Goal: Ask a question

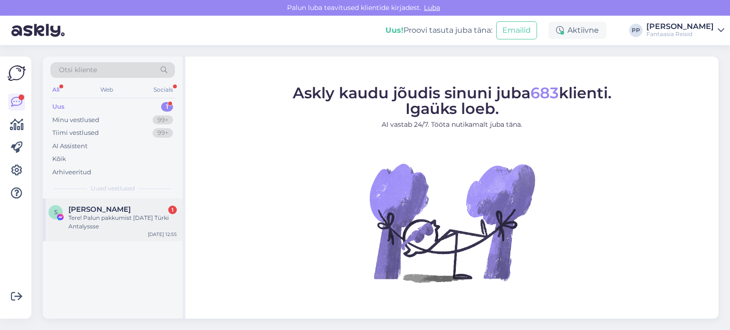
click at [95, 220] on div "Tere! Palun pakkumist [DATE] Türki Antalyssse" at bounding box center [122, 222] width 108 height 17
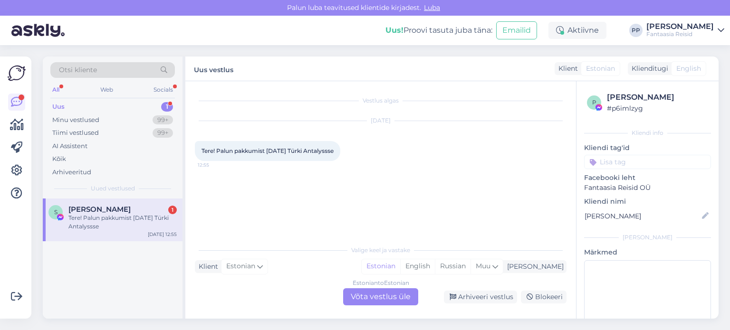
click at [384, 296] on div "Estonian to Estonian Võta vestlus üle" at bounding box center [380, 296] width 75 height 17
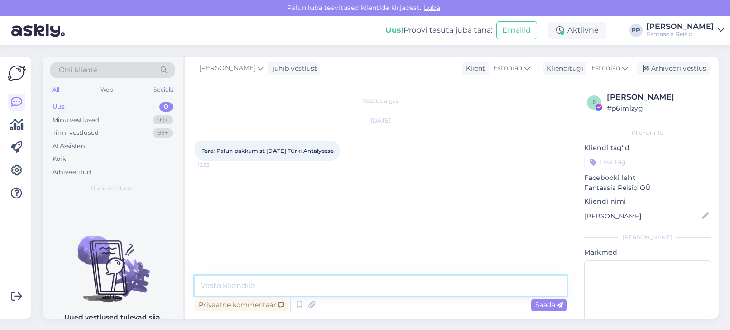
click at [262, 290] on textarea at bounding box center [380, 286] width 371 height 20
type textarea "Tere"
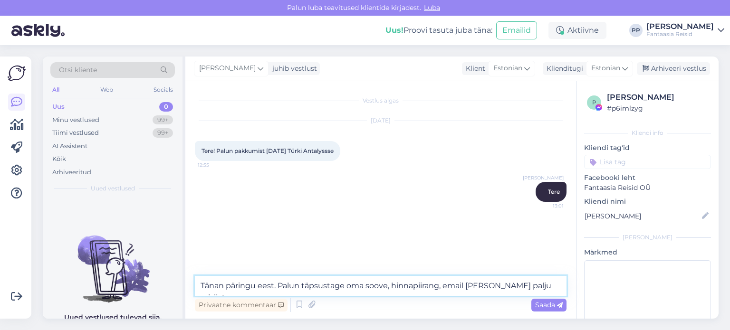
type textarea "Tänan päringu eest. Palun täpsustage oma soove, hinnapiirang, email [PERSON_NAM…"
